Goal: Find specific page/section: Find specific page/section

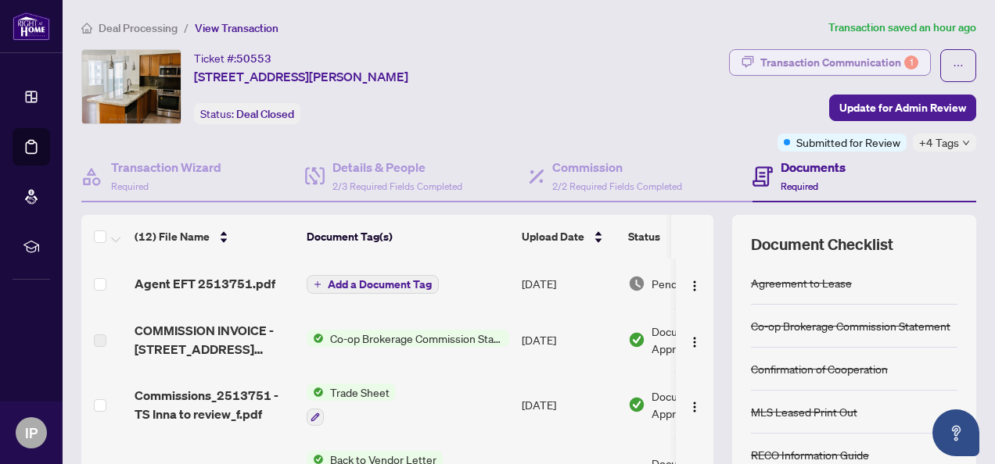
click at [904, 64] on div "1" at bounding box center [911, 63] width 14 height 14
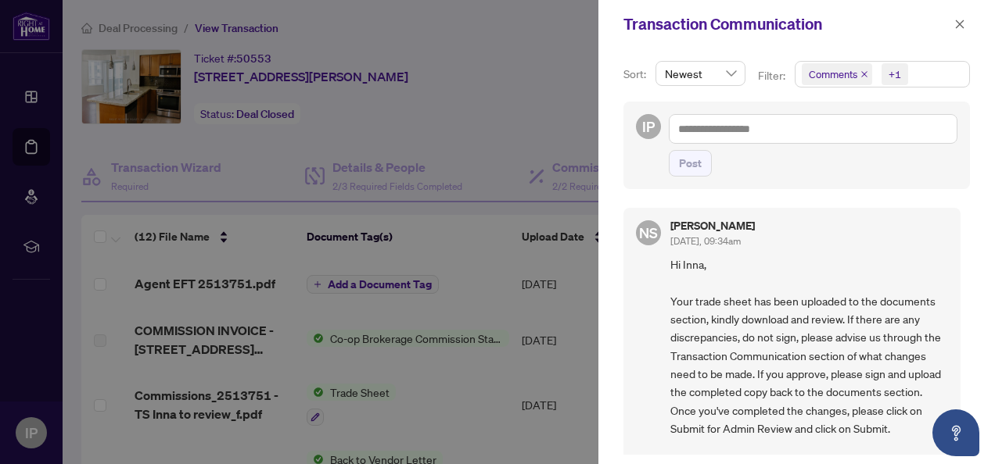
click at [475, 244] on div at bounding box center [497, 232] width 995 height 464
click at [959, 28] on icon "close" at bounding box center [959, 24] width 11 height 11
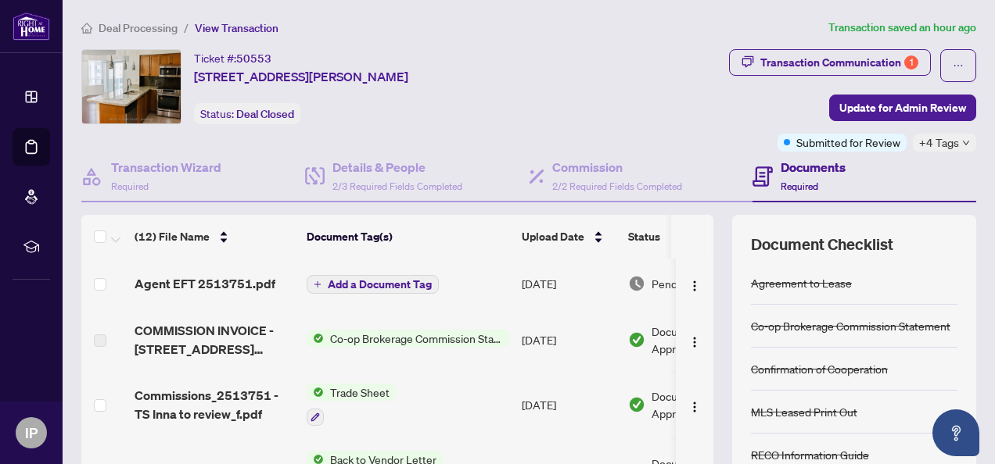
drag, startPoint x: 437, startPoint y: 3, endPoint x: 414, endPoint y: 365, distance: 362.8
click at [414, 365] on td "Co-op Brokerage Commission Statement" at bounding box center [407, 340] width 215 height 63
click at [863, 56] on div "Transaction Communication 1" at bounding box center [839, 62] width 158 height 25
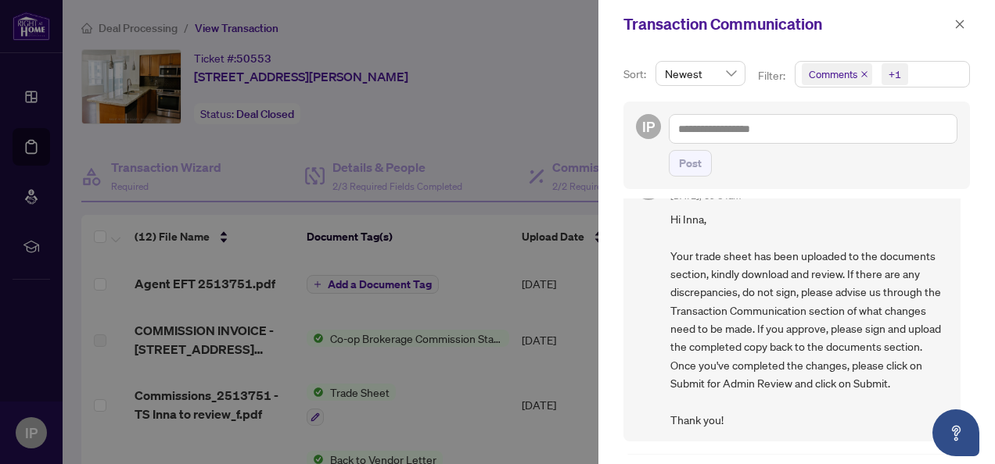
scroll to position [78, 0]
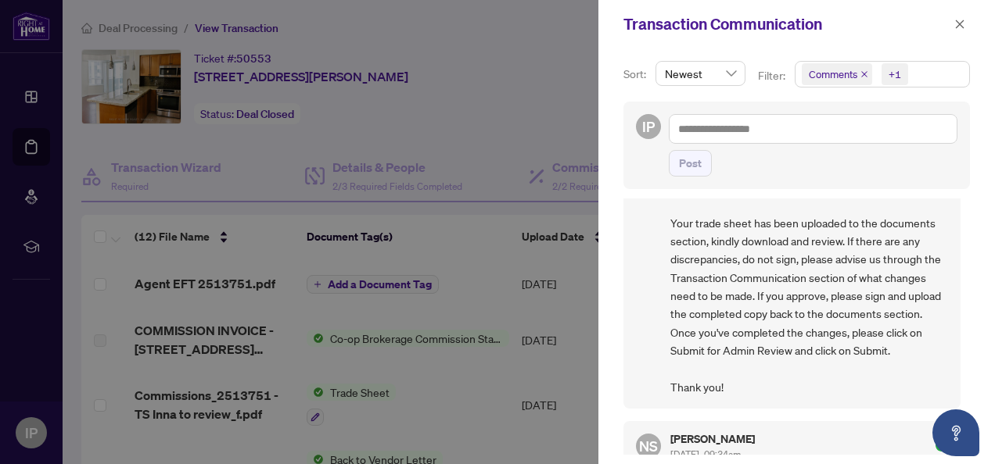
click at [413, 357] on div at bounding box center [497, 232] width 995 height 464
click at [967, 25] on button "button" at bounding box center [959, 24] width 20 height 19
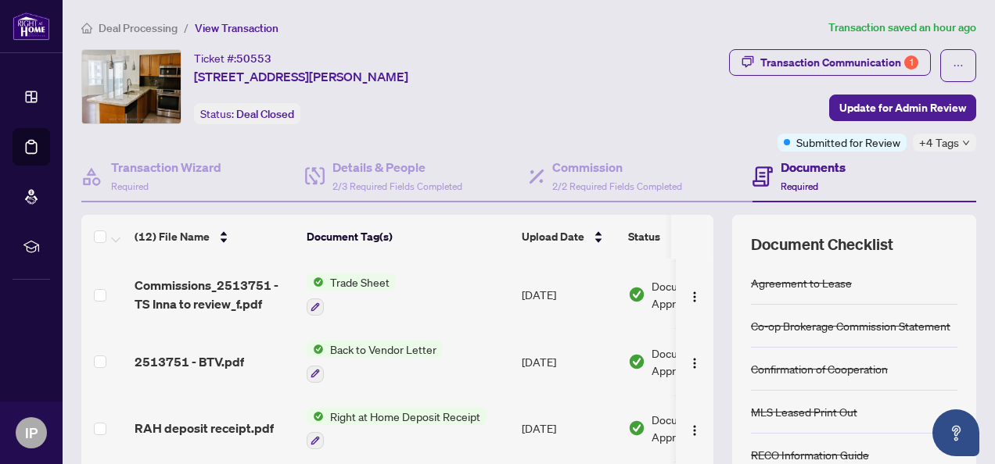
scroll to position [113, 0]
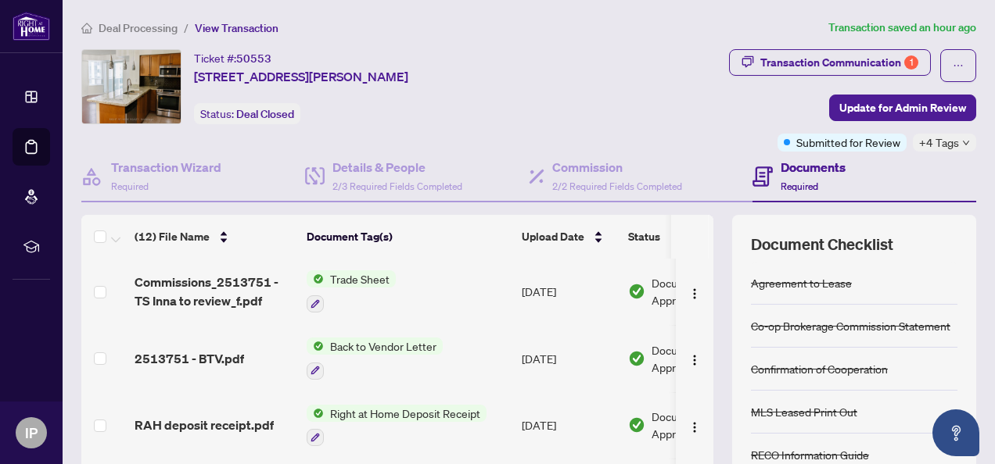
click at [576, 292] on td "[DATE]" at bounding box center [568, 291] width 106 height 67
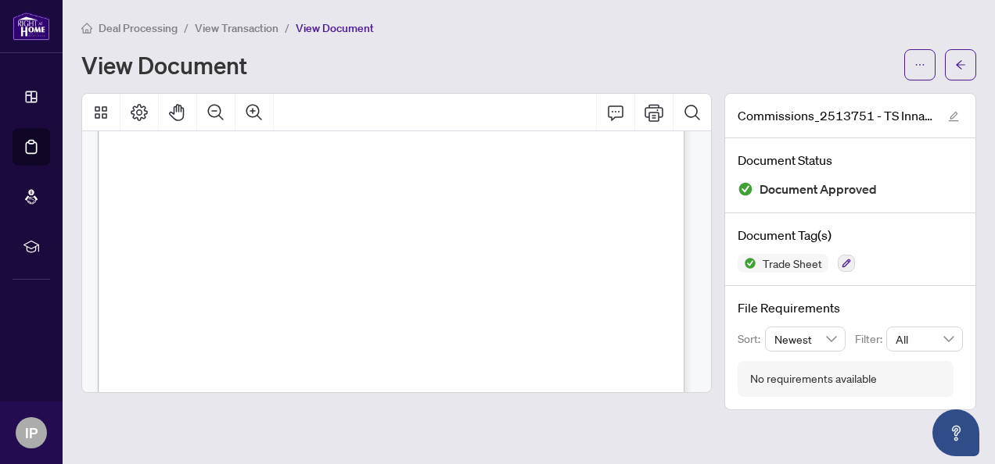
scroll to position [228, 0]
